Goal: Task Accomplishment & Management: Use online tool/utility

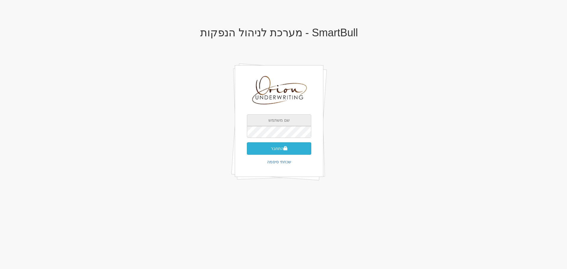
type input "[EMAIL_ADDRESS][DOMAIN_NAME]"
click at [291, 149] on button "התחבר" at bounding box center [279, 148] width 64 height 12
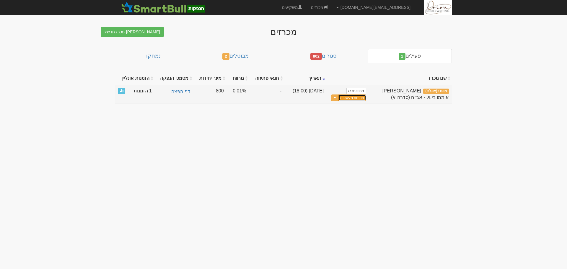
click at [360, 99] on button "פתיחת מעטפות" at bounding box center [351, 97] width 27 height 7
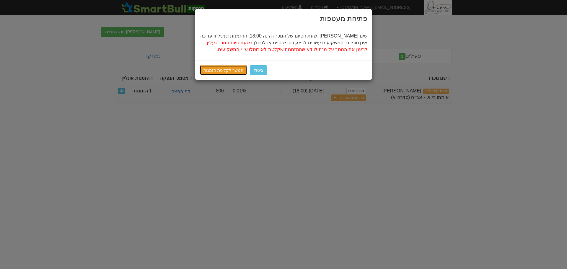
click at [214, 72] on link "המשך לקליטת הזמנות" at bounding box center [224, 70] width 48 height 10
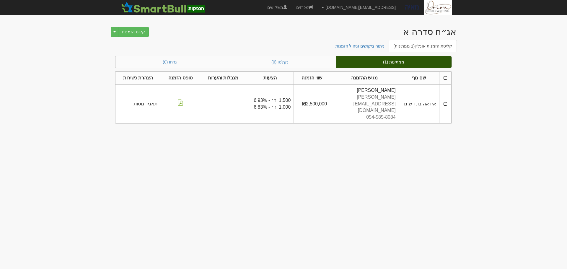
click at [479, 109] on body "[EMAIL_ADDRESS][DOMAIN_NAME] הגדרות חשבונות הנפקה תבניות הודעות קיבול" at bounding box center [283, 134] width 567 height 269
drag, startPoint x: 257, startPoint y: 91, endPoint x: 264, endPoint y: 91, distance: 6.8
click at [264, 98] on span "1,500 יח׳ - 6.93%" at bounding box center [272, 100] width 37 height 5
click at [368, 47] on link "ניתוח ביקושים וניהול הזמנות" at bounding box center [360, 46] width 59 height 12
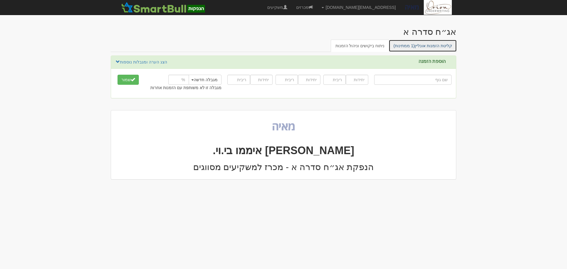
click at [442, 47] on link "קליטת הזמנות אונליין (1 ממתינות)" at bounding box center [423, 46] width 68 height 12
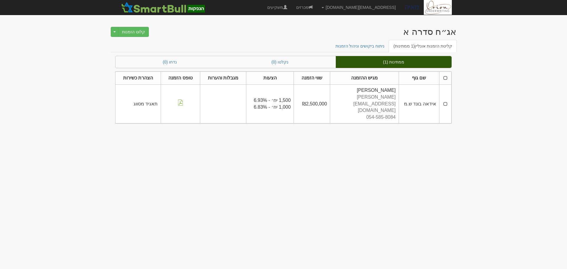
click at [262, 98] on span "1,500 יח׳ - 6.93%" at bounding box center [272, 100] width 37 height 5
drag, startPoint x: 526, startPoint y: 97, endPoint x: 526, endPoint y: 109, distance: 12.1
click at [526, 97] on body "[EMAIL_ADDRESS][DOMAIN_NAME] הגדרות חשבונות הנפקה תבניות הודעות קיבול" at bounding box center [283, 134] width 567 height 269
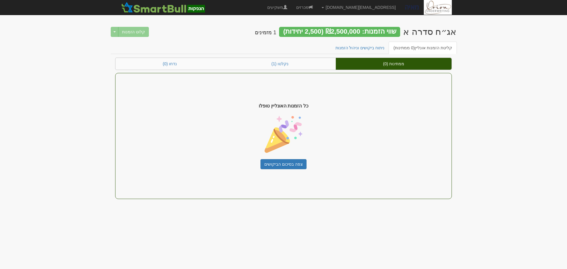
click at [346, 30] on div "שווי הזמנות: ₪2,500,000 (2,500 יחידות)" at bounding box center [339, 32] width 121 height 10
drag, startPoint x: 352, startPoint y: 30, endPoint x: 354, endPoint y: 34, distance: 4.4
click at [352, 30] on div "שווי הזמנות: ₪2,500,000 (2,500 יחידות)" at bounding box center [339, 32] width 121 height 10
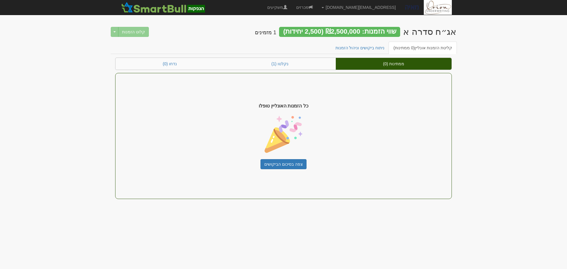
click at [472, 31] on body "ori@orion-uw.com הגדרות חשבונות הנפקה תבניות הודעות קיבול" at bounding box center [283, 134] width 567 height 269
click at [308, 66] on link "נקלטו (3)" at bounding box center [280, 64] width 112 height 12
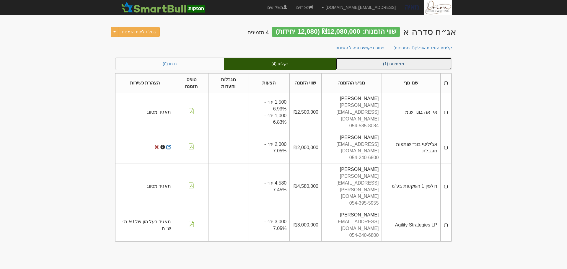
click at [437, 66] on link "ממתינות (1)" at bounding box center [394, 64] width 116 height 12
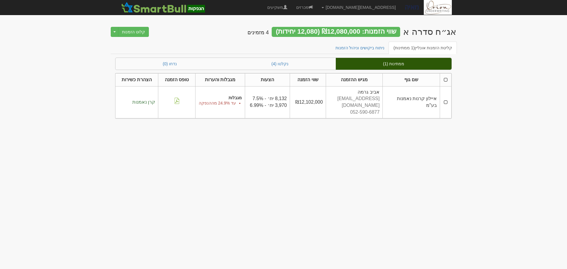
click at [493, 87] on body "ori@orion-uw.com הגדרות חשבונות הנפקה תבניות הודעות קיבול" at bounding box center [283, 134] width 567 height 269
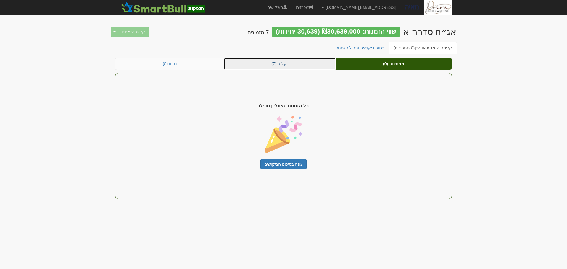
click at [301, 66] on link "נקלטו (7)" at bounding box center [280, 64] width 112 height 12
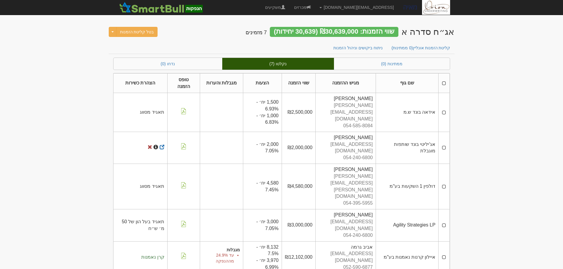
scroll to position [27, 0]
click at [439, 67] on link "ממתינות (0)" at bounding box center [392, 64] width 116 height 12
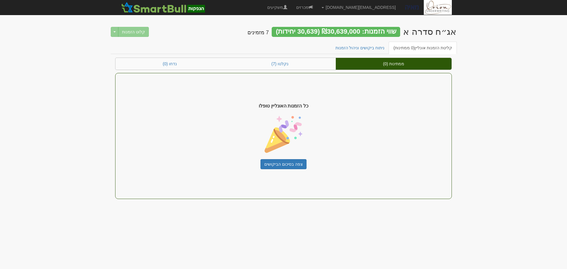
drag, startPoint x: 286, startPoint y: 29, endPoint x: 418, endPoint y: 28, distance: 132.0
click at [418, 28] on h2 "אג״ח סדרה א שווי הזמנות: ₪30,639,000 (30,639 יחידות) 7 מזמינים" at bounding box center [351, 33] width 209 height 12
click at [305, 69] on link "נקלטו (7)" at bounding box center [280, 64] width 112 height 12
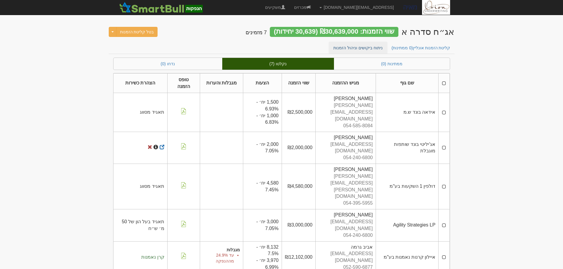
click at [367, 53] on div "קליטת הזמנות אונליין (0 ממתינות) ניתוח ביקושים וניהול הזמנות" at bounding box center [281, 50] width 345 height 16
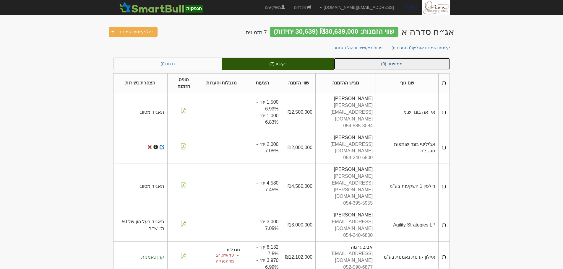
click at [364, 63] on link "ממתינות (0)" at bounding box center [392, 64] width 116 height 12
click at [374, 63] on link "ממתינות (0)" at bounding box center [392, 64] width 116 height 12
click at [375, 63] on link "ממתינות (0)" at bounding box center [392, 64] width 116 height 12
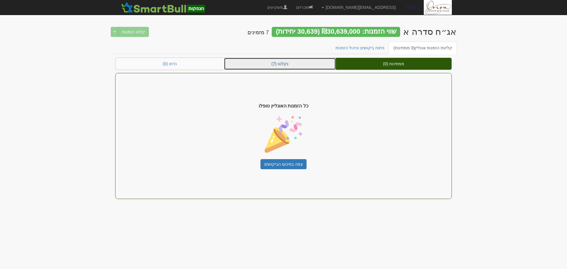
click at [296, 69] on link "נקלטו (7)" at bounding box center [280, 64] width 112 height 12
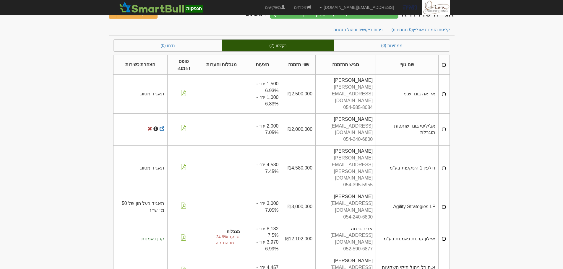
scroll to position [27, 0]
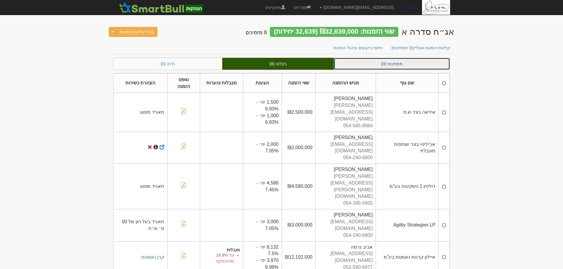
drag, startPoint x: 426, startPoint y: 63, endPoint x: 421, endPoint y: 63, distance: 5.1
click at [426, 63] on link "ממתינות (0)" at bounding box center [392, 64] width 116 height 12
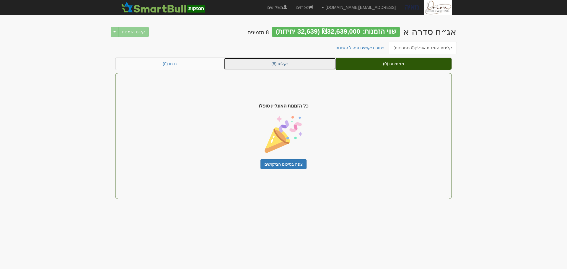
click at [288, 66] on link "נקלטו (8)" at bounding box center [280, 64] width 112 height 12
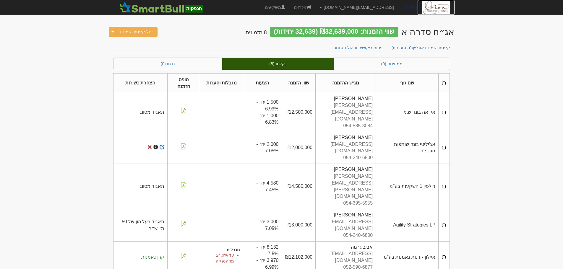
click at [445, 13] on img at bounding box center [436, 7] width 28 height 15
click at [432, 9] on img at bounding box center [436, 7] width 28 height 15
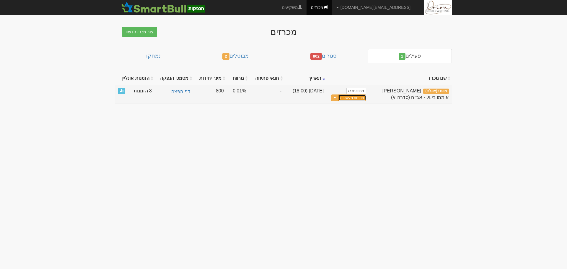
click at [353, 97] on button "פתיחת מעטפות" at bounding box center [351, 97] width 27 height 7
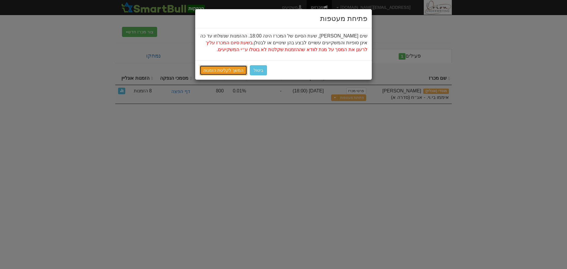
click at [230, 71] on link "המשך לקליטת הזמנות" at bounding box center [224, 70] width 48 height 10
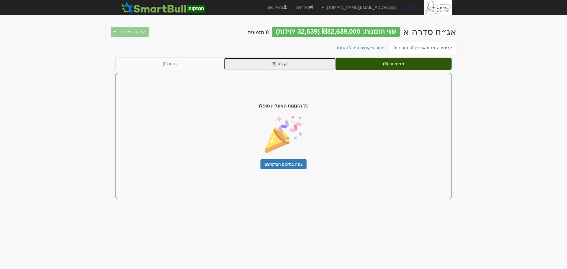
click at [266, 63] on link "נקלטו (8)" at bounding box center [280, 64] width 112 height 12
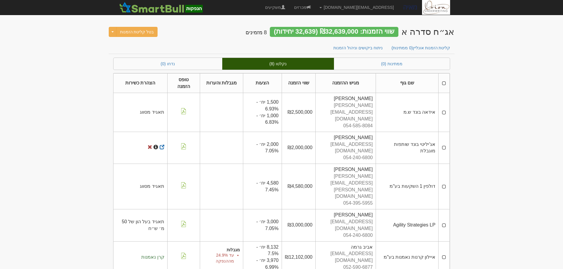
scroll to position [53, 0]
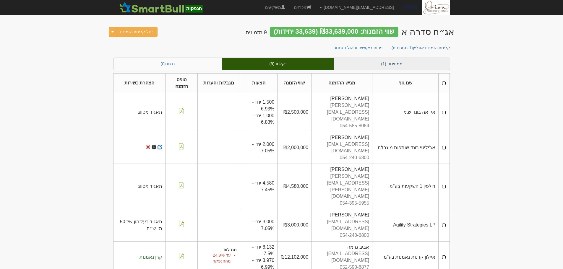
drag, startPoint x: 410, startPoint y: 71, endPoint x: 409, endPoint y: 68, distance: 3.6
click at [410, 71] on div "ממתינות (1) נקלטו (9) נדחו (0) שם גוף מגיש ההזמנה שווי הזמנה הצעות מגבלות והערו…" at bounding box center [281, 233] width 337 height 351
click at [408, 63] on link "ממתינות (1)" at bounding box center [392, 64] width 116 height 12
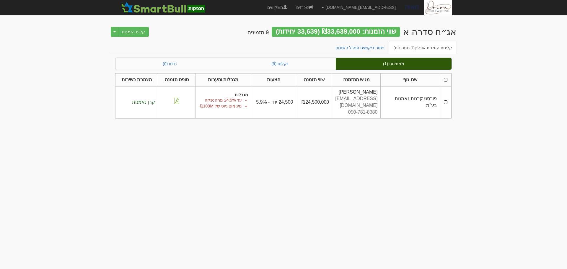
click at [289, 95] on td "24,500 יח׳ - 5.9%" at bounding box center [273, 102] width 45 height 32
drag, startPoint x: 255, startPoint y: 99, endPoint x: 273, endPoint y: 100, distance: 18.3
click at [273, 100] on td "24,500 יח׳ - 5.9%" at bounding box center [273, 102] width 45 height 32
click at [517, 102] on body "ori@orion-uw.com הגדרות חשבונות הנפקה תבניות הודעות קיבול" at bounding box center [283, 134] width 567 height 269
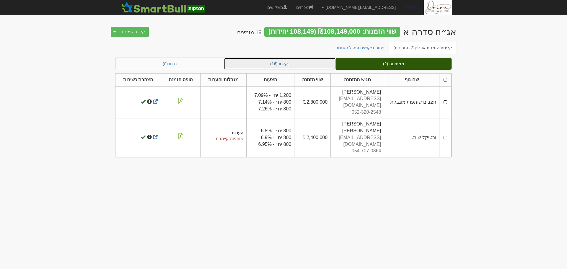
click at [327, 64] on link "נקלטו (16)" at bounding box center [280, 64] width 112 height 12
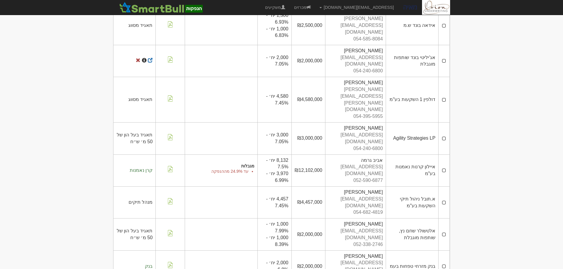
scroll to position [11, 0]
